Goal: Information Seeking & Learning: Learn about a topic

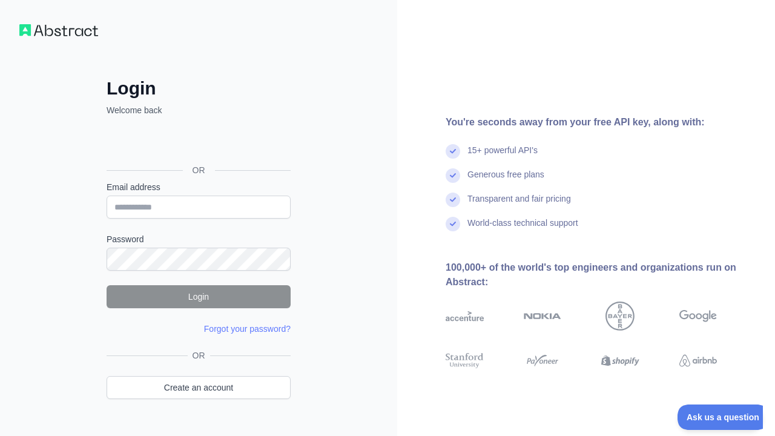
click at [196, 141] on div "Sign in with Google. Opens in new tab" at bounding box center [198, 143] width 182 height 27
click at [205, 137] on div "Sign in with Google. Opens in new tab" at bounding box center [198, 143] width 182 height 27
click at [194, 147] on div "Sign in with Google. Opens in new tab" at bounding box center [198, 143] width 182 height 27
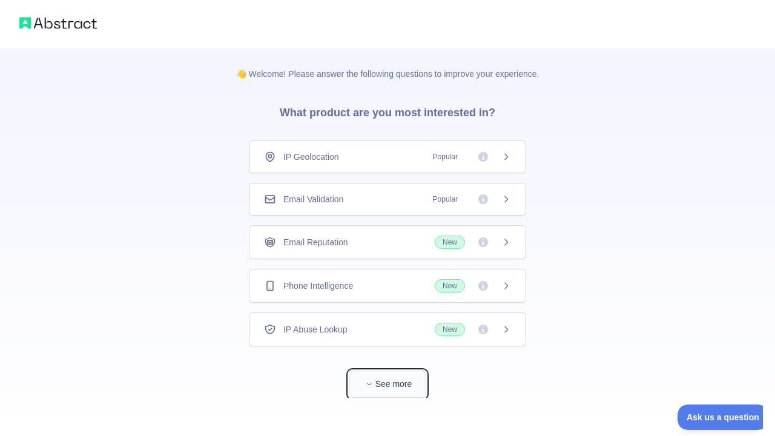
click at [389, 391] on button "See more" at bounding box center [388, 384] width 78 height 27
click at [505, 200] on icon at bounding box center [507, 199] width 10 height 10
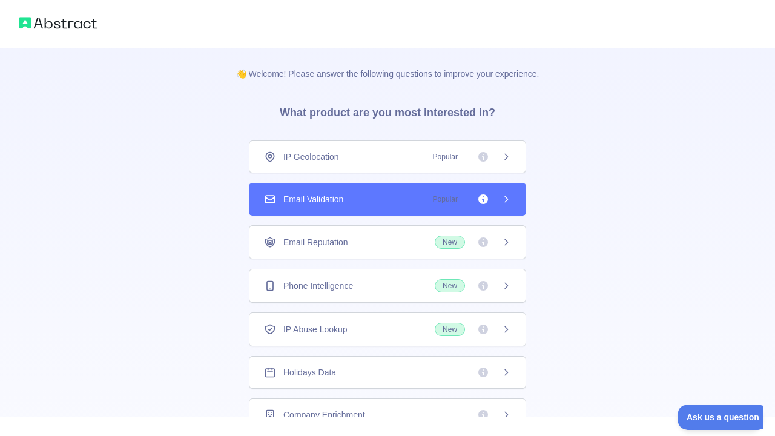
click at [511, 152] on icon at bounding box center [507, 157] width 10 height 10
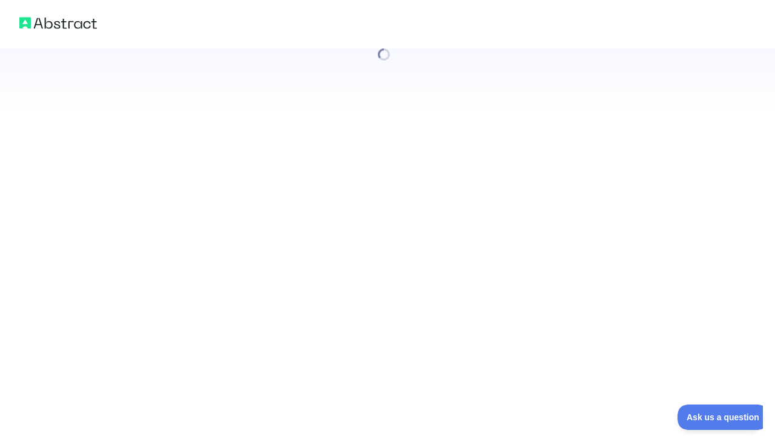
click at [511, 152] on div at bounding box center [387, 218] width 775 height 436
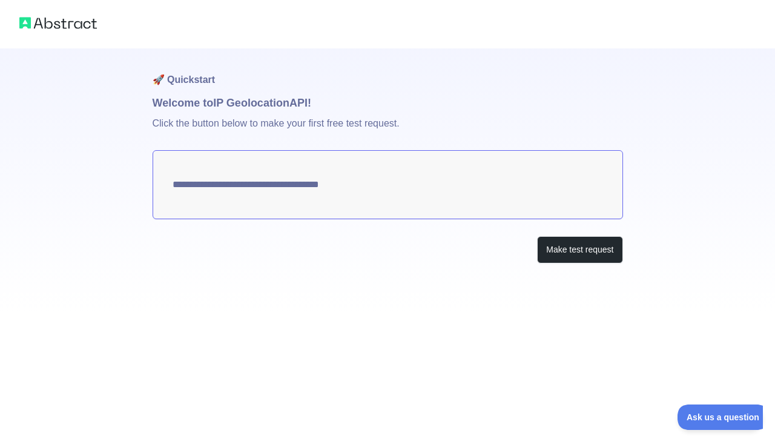
type textarea "**********"
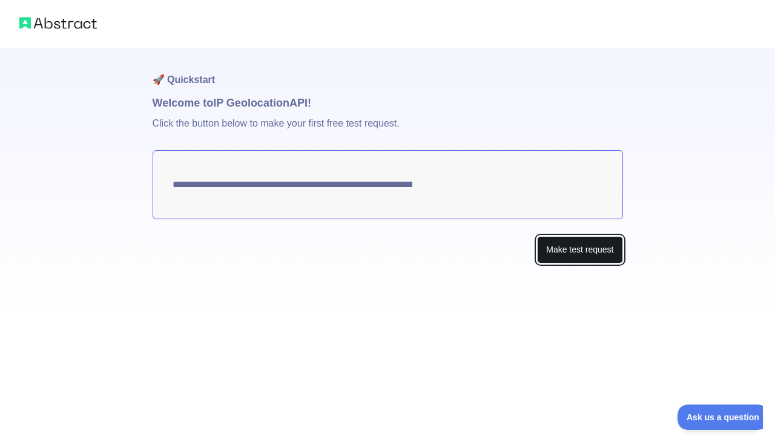
click at [597, 250] on button "Make test request" at bounding box center [579, 249] width 85 height 27
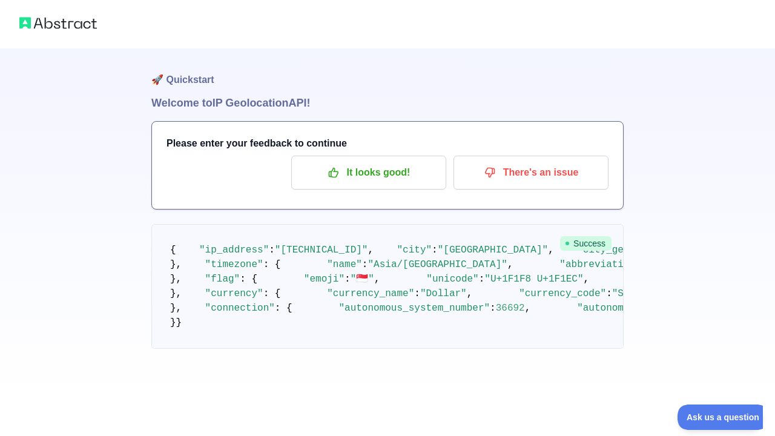
click at [292, 258] on pre "{ "ip_address" : "[TECHNICAL_ID]" , "city" : "[GEOGRAPHIC_DATA]" , "city_geonam…" at bounding box center [387, 286] width 472 height 125
click at [321, 256] on span ""[TECHNICAL_ID]"" at bounding box center [321, 250] width 93 height 11
click at [469, 261] on pre "{ "ip_address" : "[TECHNICAL_ID]" , "city" : "[GEOGRAPHIC_DATA]" , "city_geonam…" at bounding box center [387, 286] width 472 height 125
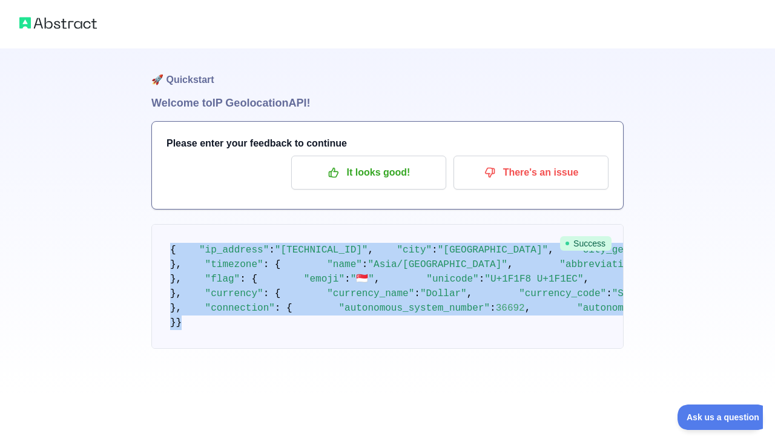
scroll to position [528, 0]
drag, startPoint x: 169, startPoint y: 246, endPoint x: 224, endPoint y: 368, distance: 133.4
click at [224, 349] on pre "{ "ip_address" : "[TECHNICAL_ID]" , "city" : "[GEOGRAPHIC_DATA]" , "city_geonam…" at bounding box center [387, 286] width 472 height 125
copy code "{ "lo_ipsumdo" : "136.981.04.158" , "sita" : "Consectet" , "adip_elitsed_do" : …"
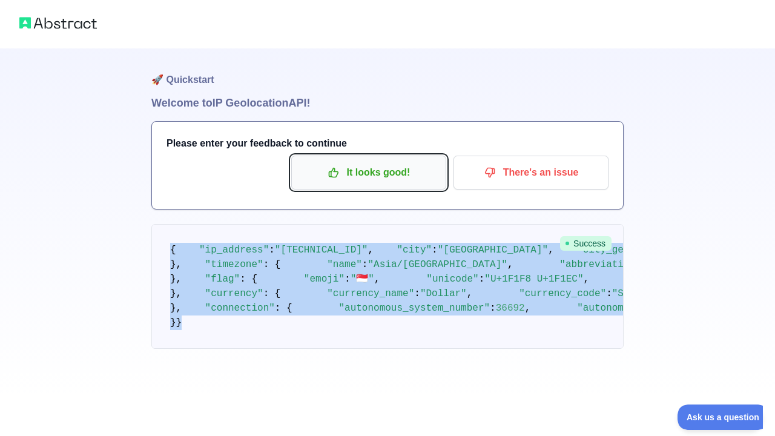
click at [348, 175] on p "It looks good!" at bounding box center [368, 172] width 137 height 21
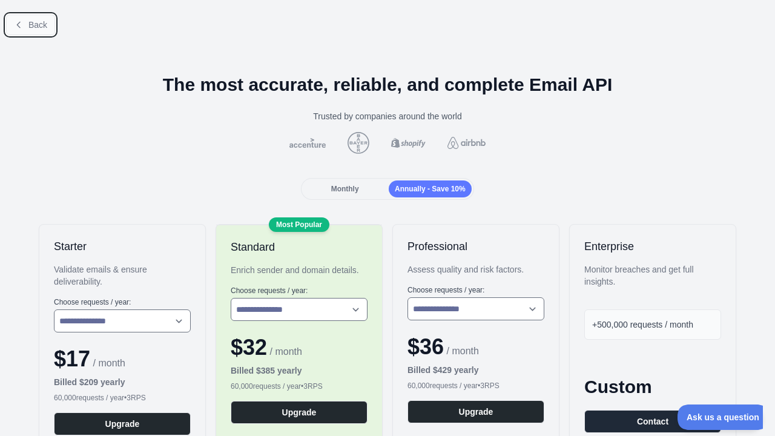
click at [18, 28] on icon at bounding box center [19, 25] width 10 height 10
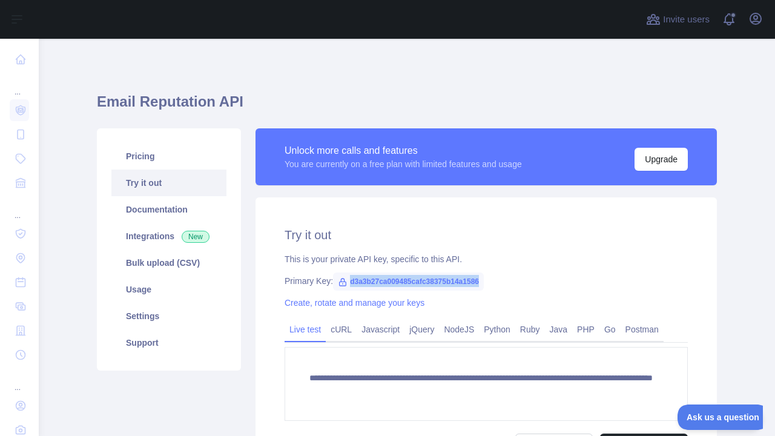
drag, startPoint x: 480, startPoint y: 282, endPoint x: 349, endPoint y: 279, distance: 131.5
click at [349, 279] on span "d3a3b27ca009485cafc38375b14a1586" at bounding box center [408, 282] width 151 height 18
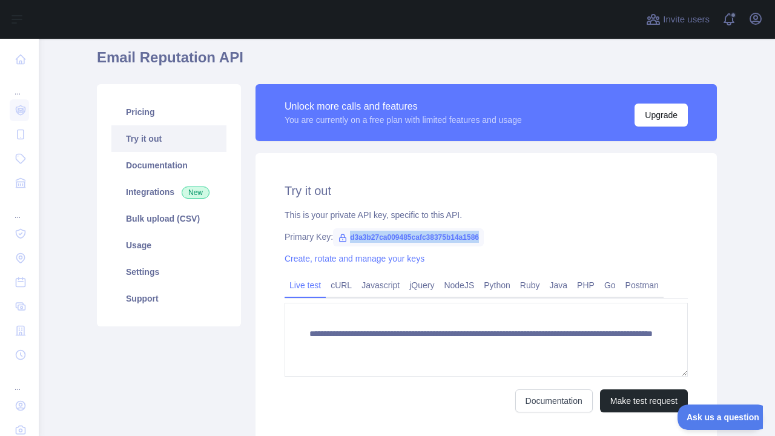
scroll to position [73, 0]
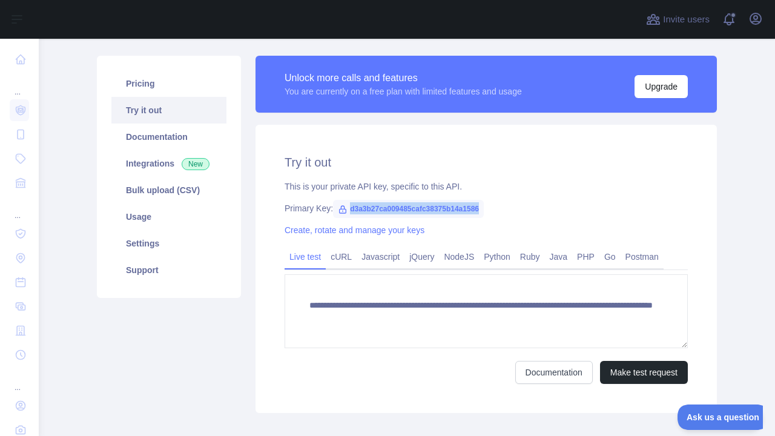
copy span "d3a3b27ca009485cafc38375b14a1586"
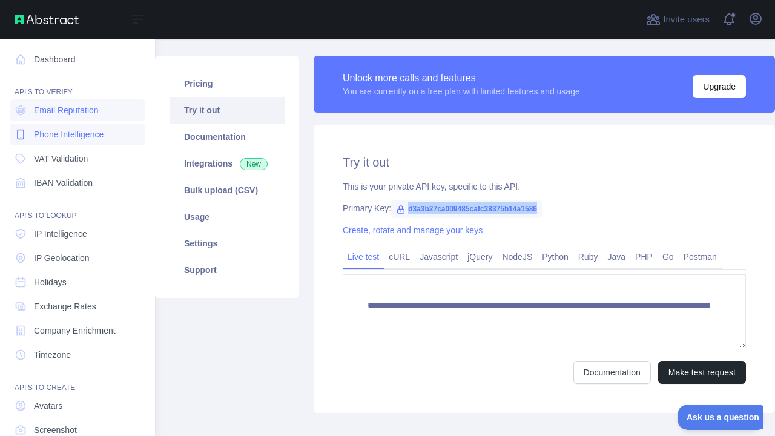
click at [78, 134] on span "Phone Intelligence" at bounding box center [69, 134] width 70 height 12
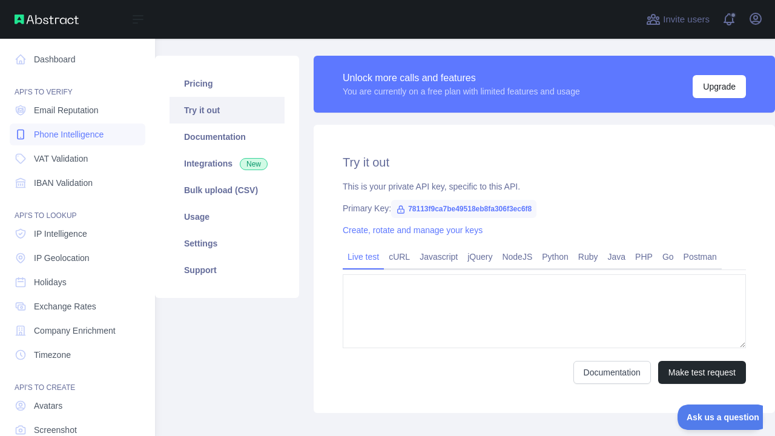
type textarea "**********"
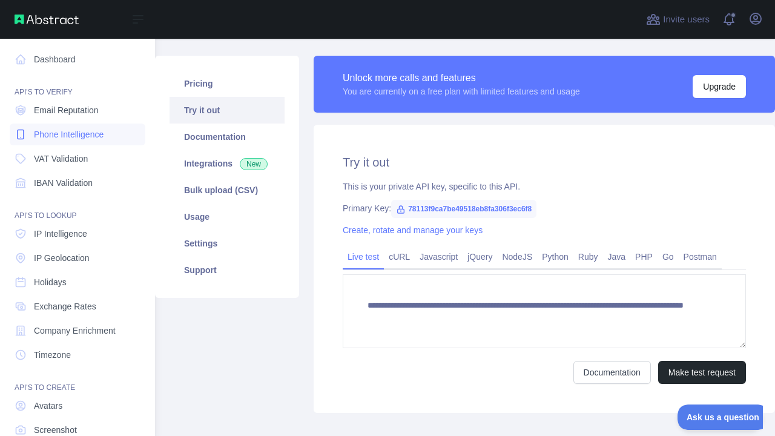
scroll to position [24, 0]
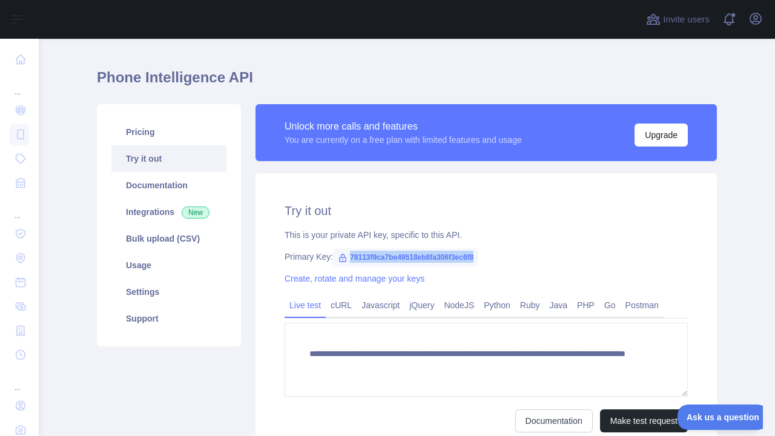
drag, startPoint x: 476, startPoint y: 259, endPoint x: 351, endPoint y: 249, distance: 125.8
click at [351, 249] on span "78113f9ca7be49518eb8fa306f3ec6f8" at bounding box center [405, 257] width 145 height 18
copy span "78113f9ca7be49518eb8fa306f3ec6f8"
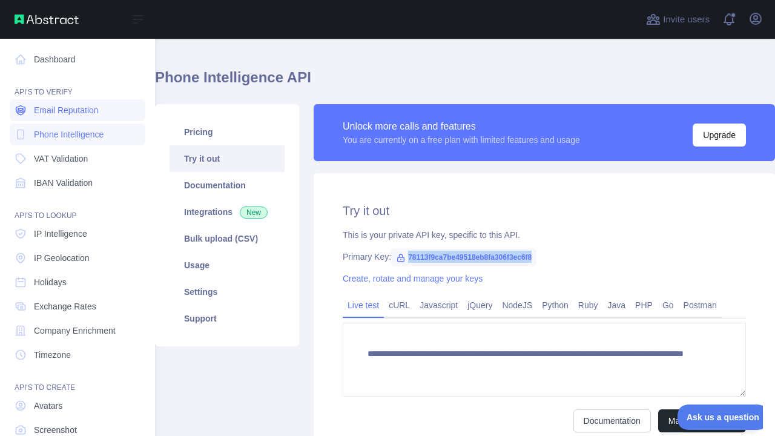
click at [90, 110] on span "Email Reputation" at bounding box center [66, 110] width 65 height 12
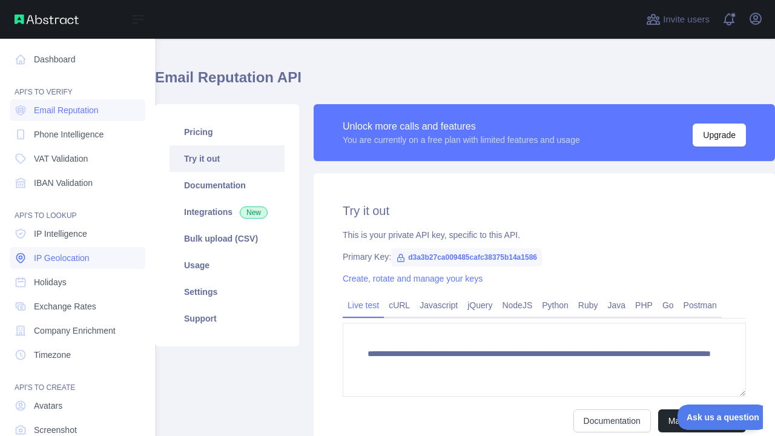
click at [75, 264] on link "IP Geolocation" at bounding box center [78, 258] width 136 height 22
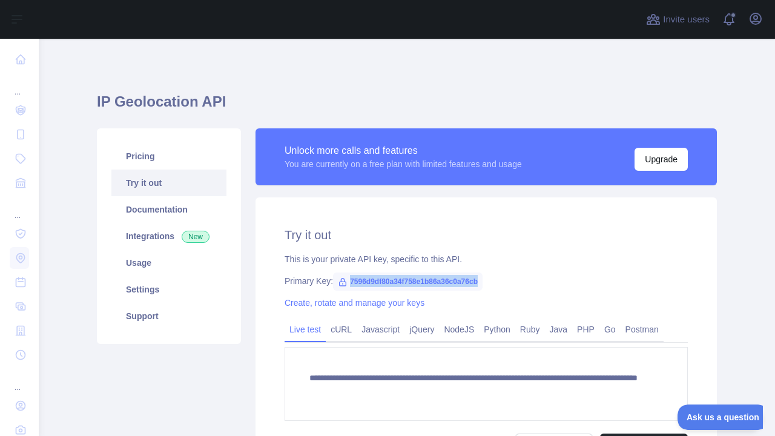
drag, startPoint x: 480, startPoint y: 282, endPoint x: 350, endPoint y: 282, distance: 129.6
click at [350, 282] on span "7596d9df80a34f758e1b86a36c0a76cb" at bounding box center [408, 282] width 150 height 18
copy span "7596d9df80a34f758e1b86a36c0a76cb"
